Goal: Information Seeking & Learning: Learn about a topic

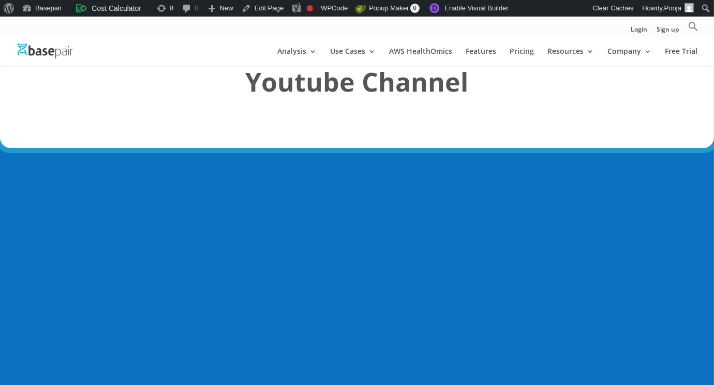
click at [38, 52] on img at bounding box center [45, 50] width 55 height 15
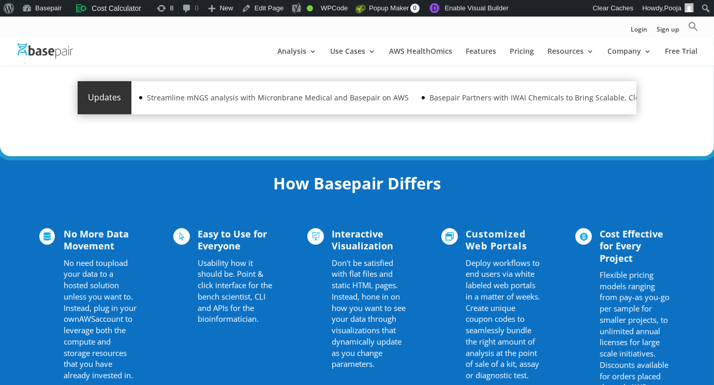
scroll to position [672, 0]
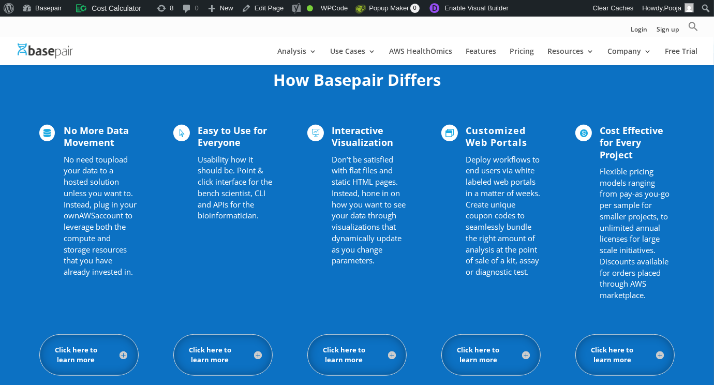
click at [242, 358] on h5 "Click here to learn more" at bounding box center [223, 355] width 78 height 20
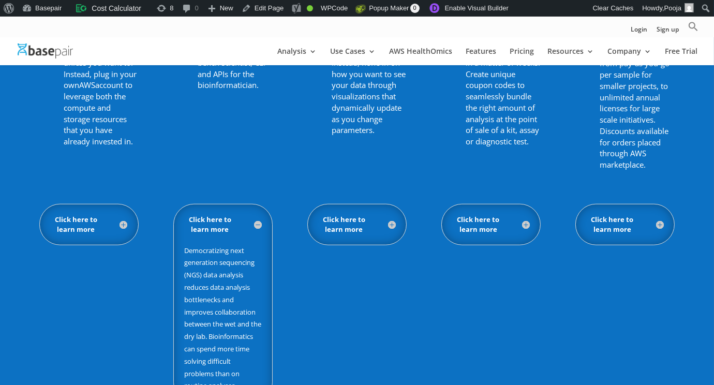
scroll to position [724, 0]
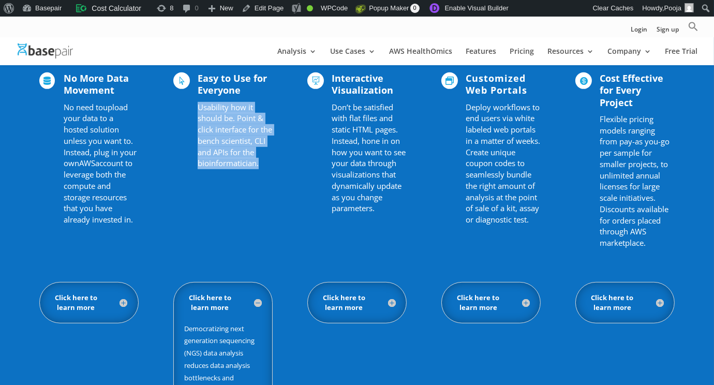
drag, startPoint x: 199, startPoint y: 105, endPoint x: 260, endPoint y: 175, distance: 93.5
click at [260, 175] on div " No More Data Movement No need to upload your data to a hosted solution unless…" at bounding box center [356, 162] width 635 height 209
copy span "Usability how it should be. Point & click interface for the bench scientist, CL…"
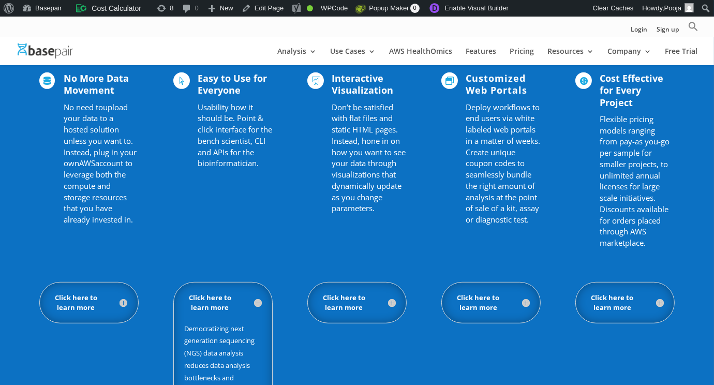
click at [284, 185] on div " No More Data Movement No need to upload your data to a hosted solution unless…" at bounding box center [356, 162] width 635 height 209
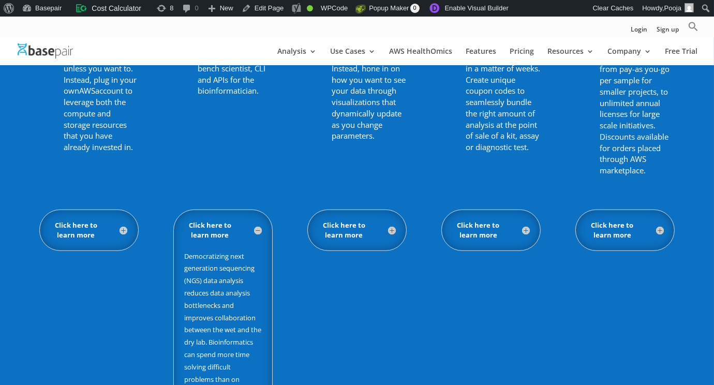
scroll to position [879, 0]
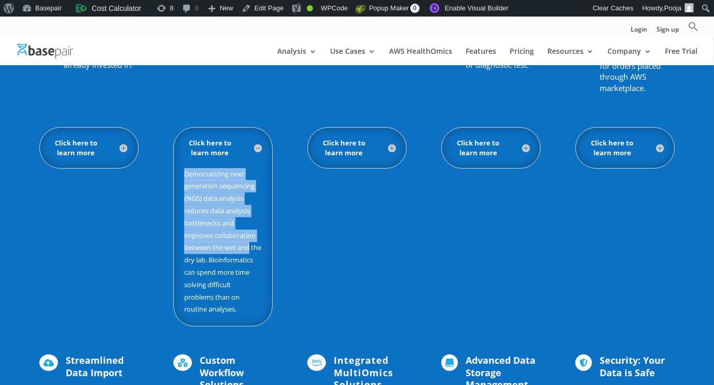
drag, startPoint x: 184, startPoint y: 169, endPoint x: 251, endPoint y: 244, distance: 101.1
click at [249, 246] on div "Click here to learn more Democratizing next generation sequencing (NGS) data an…" at bounding box center [222, 226] width 99 height 199
copy p "Democratizing next generation sequencing (NGS) data analysis reduces data analy…"
click at [313, 233] on div "Click here to learn more Eliminating data movement translates to enhanced secur…" at bounding box center [356, 226] width 635 height 227
drag, startPoint x: 182, startPoint y: 170, endPoint x: 237, endPoint y: 259, distance: 104.8
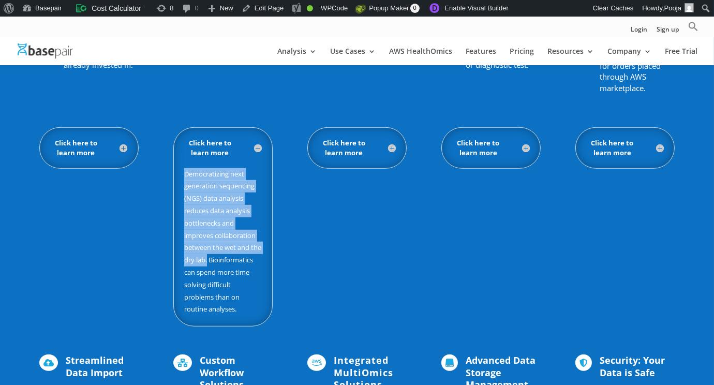
click at [237, 259] on div "Click here to learn more Democratizing next generation sequencing (NGS) data an…" at bounding box center [222, 226] width 99 height 199
copy p "Democratizing next generation sequencing (NGS) data analysis reduces data analy…"
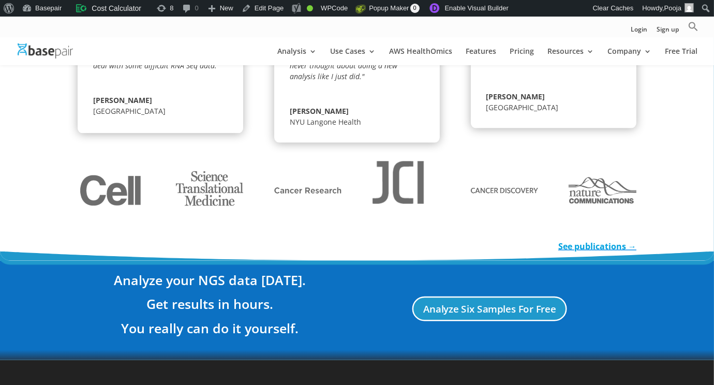
scroll to position [1862, 0]
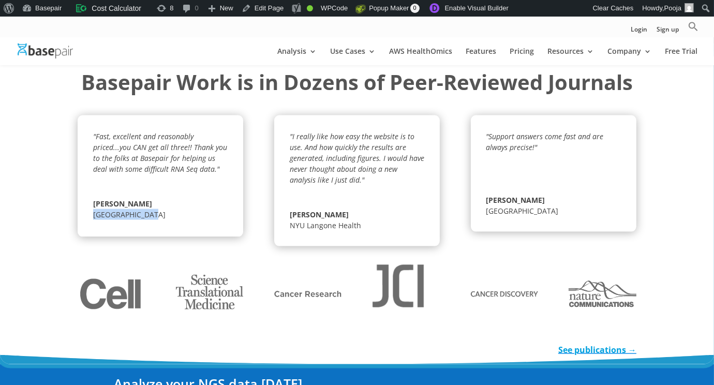
drag, startPoint x: 143, startPoint y: 214, endPoint x: 80, endPoint y: 217, distance: 63.2
click at [80, 217] on div ""Fast, excellent and reasonably priced...you CAN get all three!! Thank you to t…" at bounding box center [161, 176] width 166 height 122
copy span "[GEOGRAPHIC_DATA]"
click at [327, 224] on span "NYU Langone Health" at bounding box center [325, 225] width 71 height 10
drag, startPoint x: 364, startPoint y: 225, endPoint x: 284, endPoint y: 224, distance: 79.7
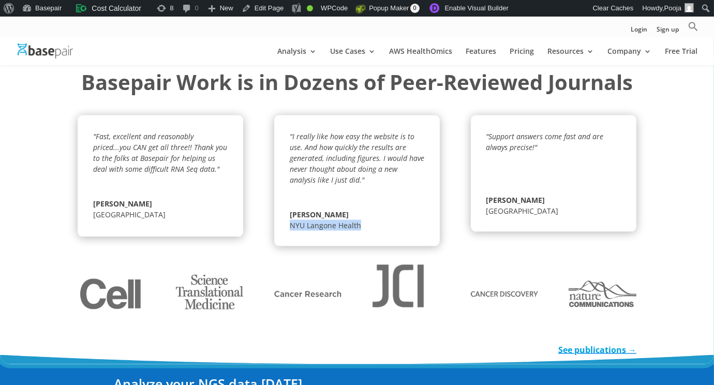
click at [284, 224] on div ""I really like how easy the website is to use. And how quickly the results are …" at bounding box center [357, 180] width 166 height 131
copy span "NYU Langone Health"
click at [548, 213] on p "[GEOGRAPHIC_DATA]" at bounding box center [553, 210] width 134 height 11
drag, startPoint x: 548, startPoint y: 211, endPoint x: 476, endPoint y: 210, distance: 72.4
click at [476, 210] on div ""Support answers come fast and are always precise!" [PERSON_NAME] [GEOGRAPHIC_D…" at bounding box center [554, 173] width 166 height 116
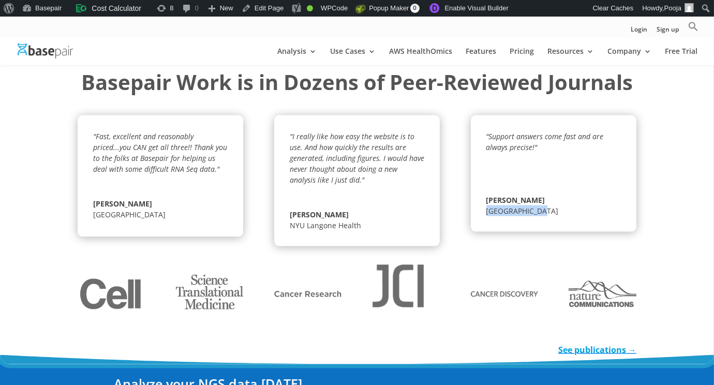
copy span "[GEOGRAPHIC_DATA]"
